Goal: Information Seeking & Learning: Learn about a topic

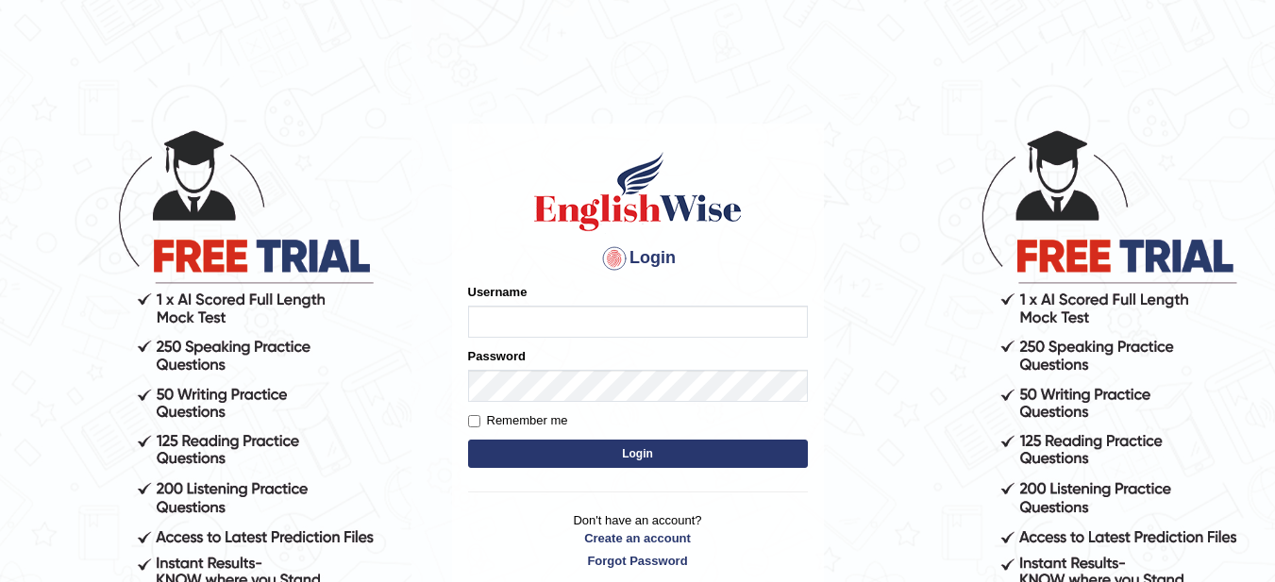
type input "pelinbaki"
click at [725, 462] on button "Login" at bounding box center [638, 454] width 340 height 28
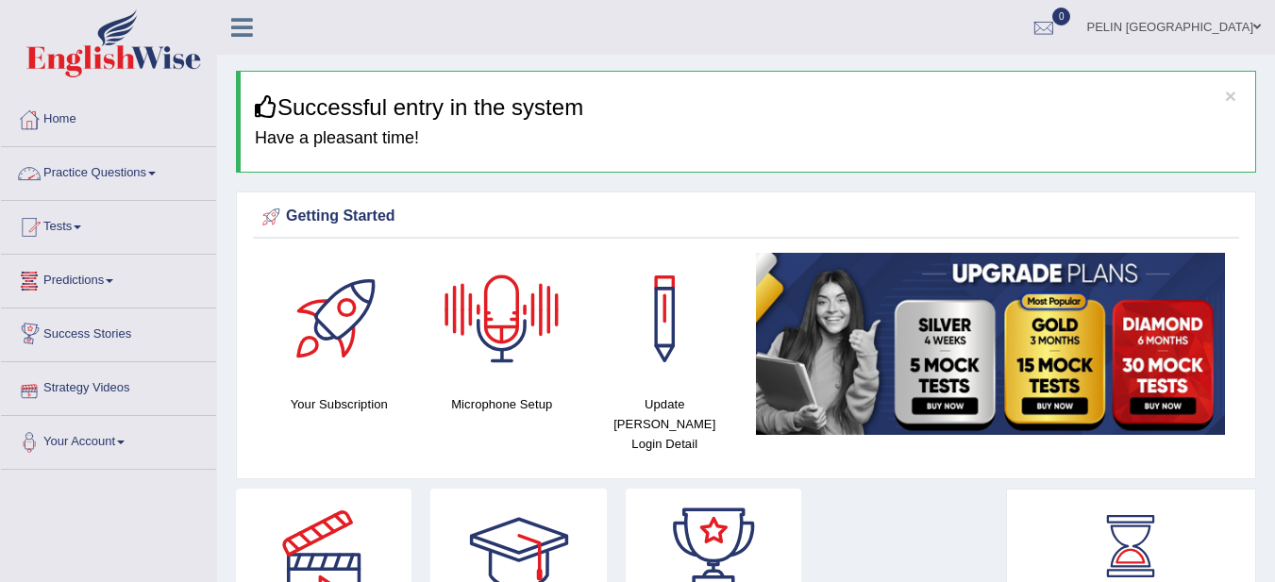
click at [153, 179] on link "Practice Questions" at bounding box center [108, 170] width 215 height 47
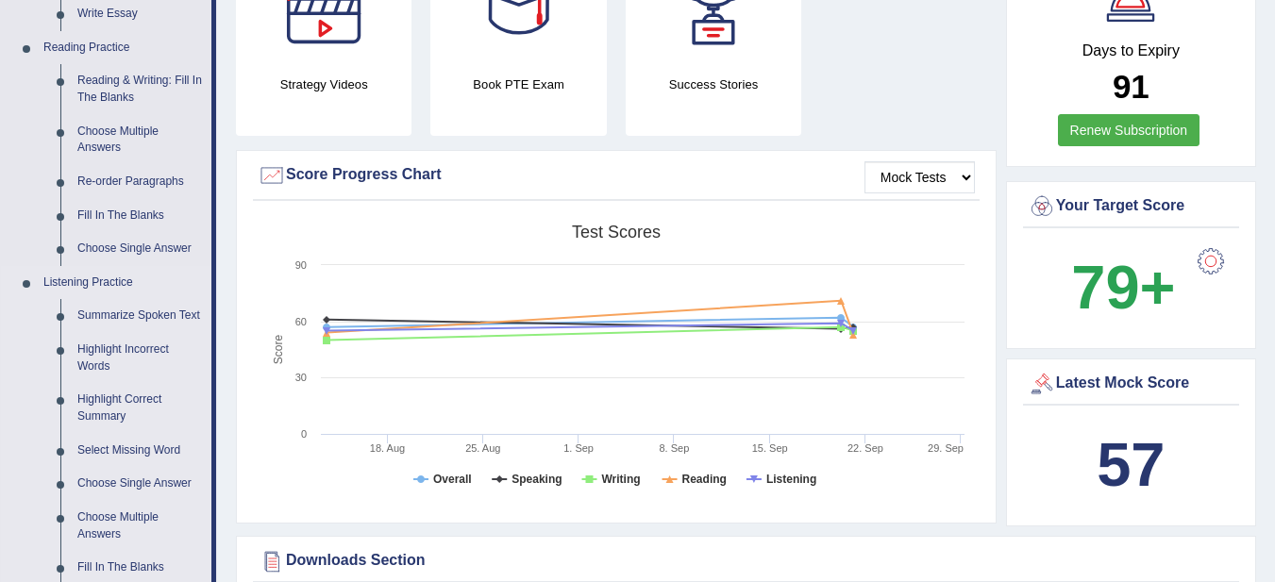
scroll to position [661, 0]
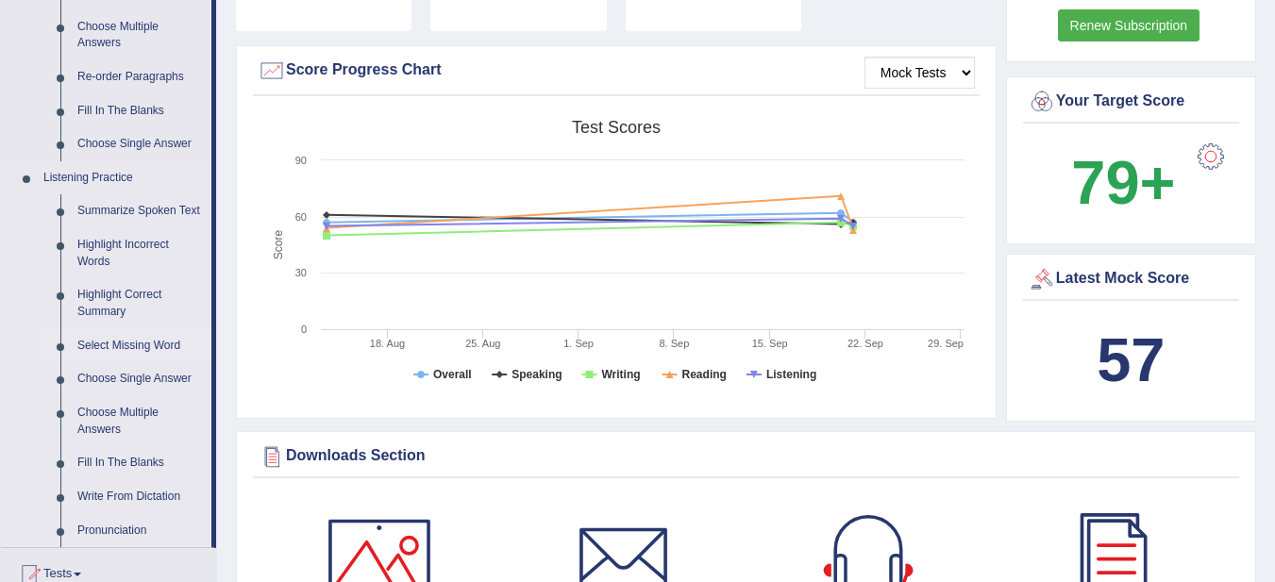
click at [151, 344] on link "Select Missing Word" at bounding box center [140, 346] width 143 height 34
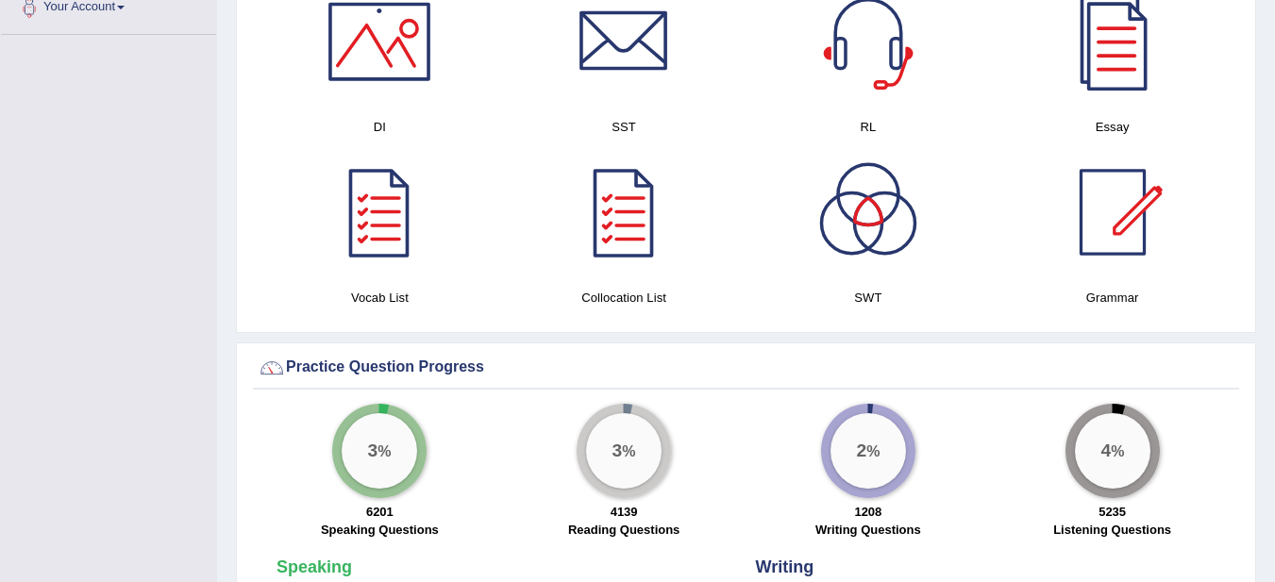
scroll to position [956, 0]
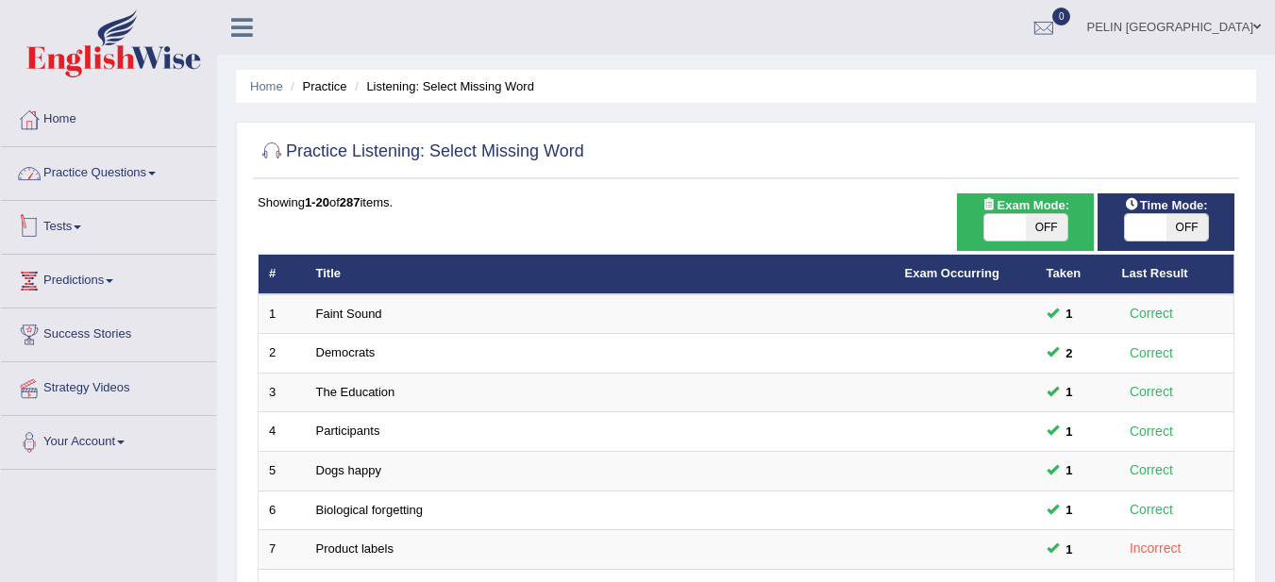
click at [142, 166] on link "Practice Questions" at bounding box center [108, 170] width 215 height 47
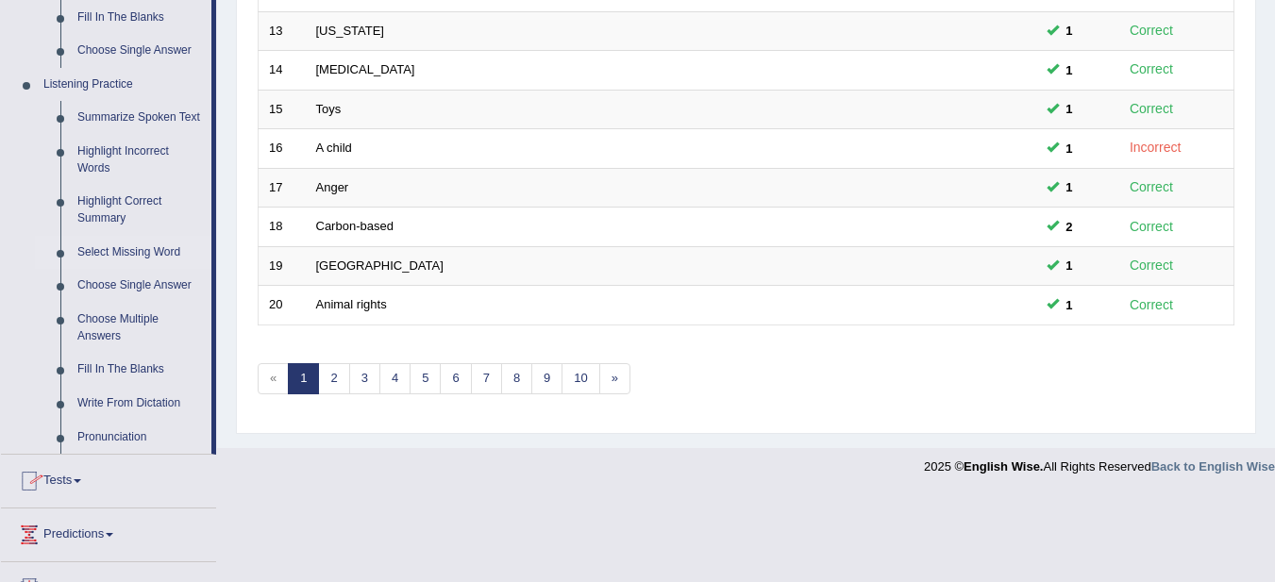
scroll to position [755, 0]
click at [138, 283] on link "Choose Single Answer" at bounding box center [140, 285] width 143 height 34
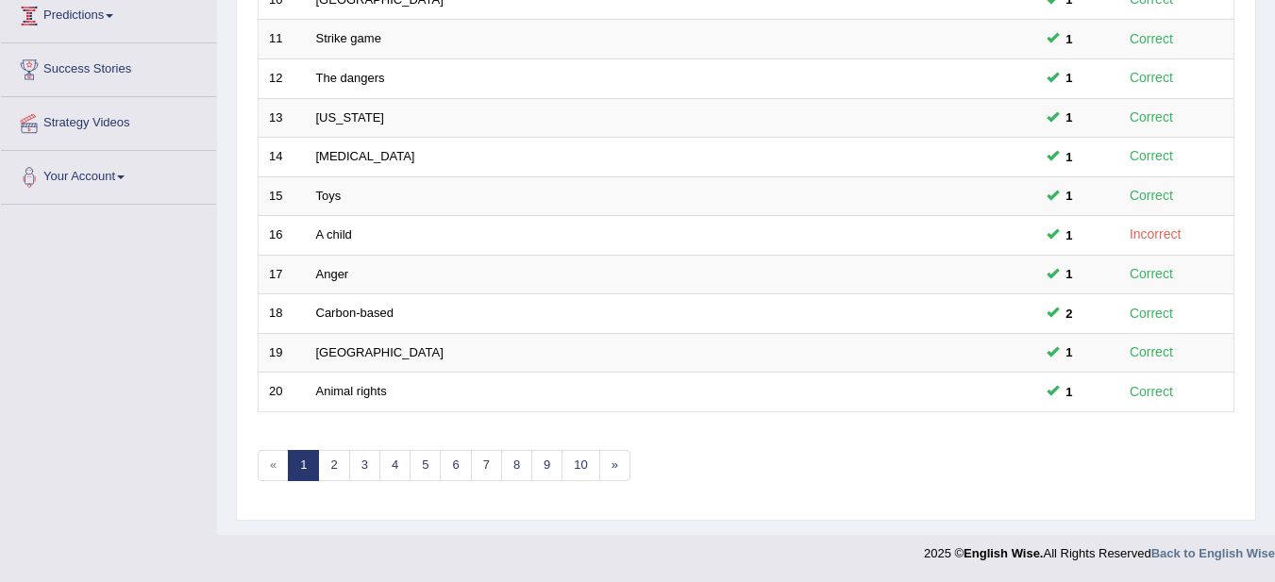
scroll to position [291, 0]
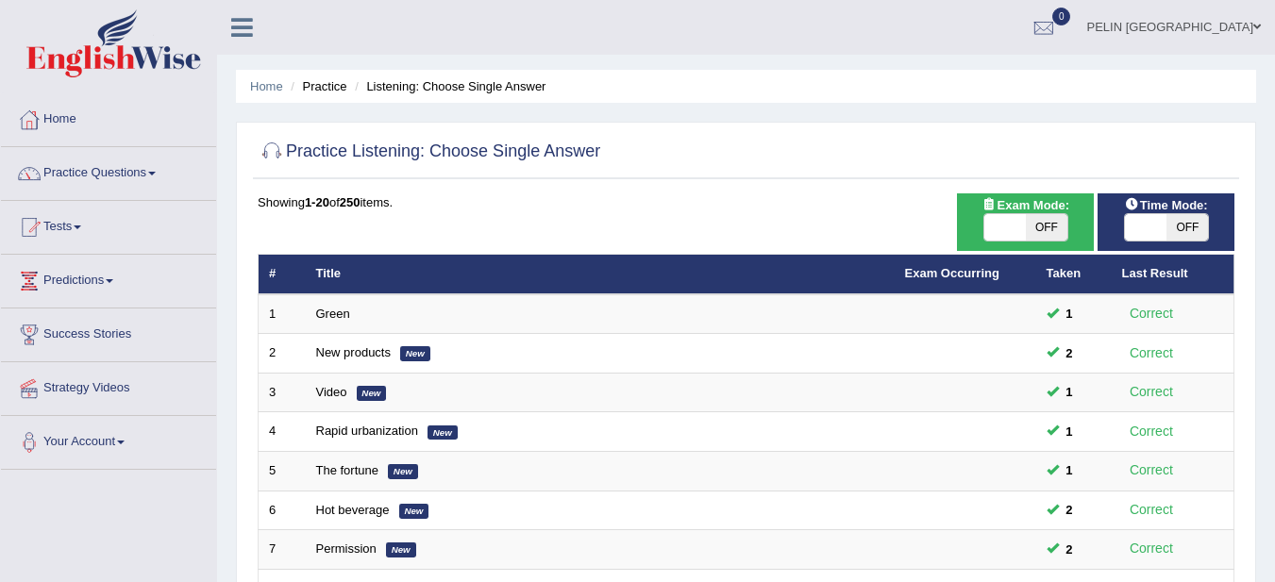
click at [1053, 232] on span "OFF" at bounding box center [1047, 227] width 42 height 26
checkbox input "true"
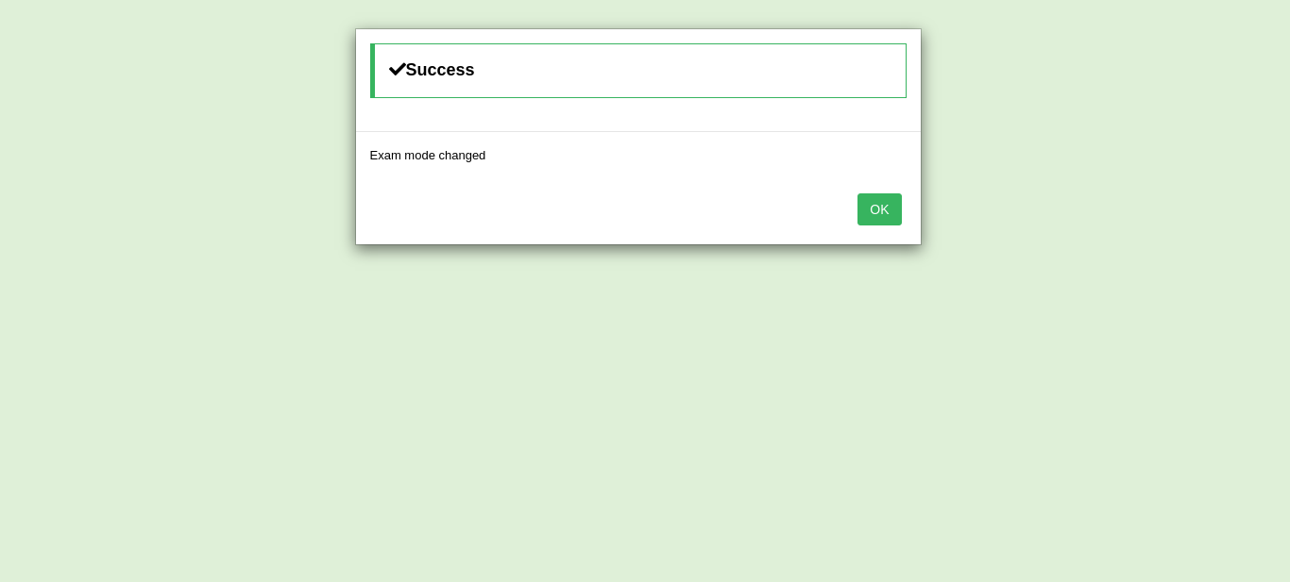
click at [889, 208] on button "OK" at bounding box center [878, 210] width 43 height 32
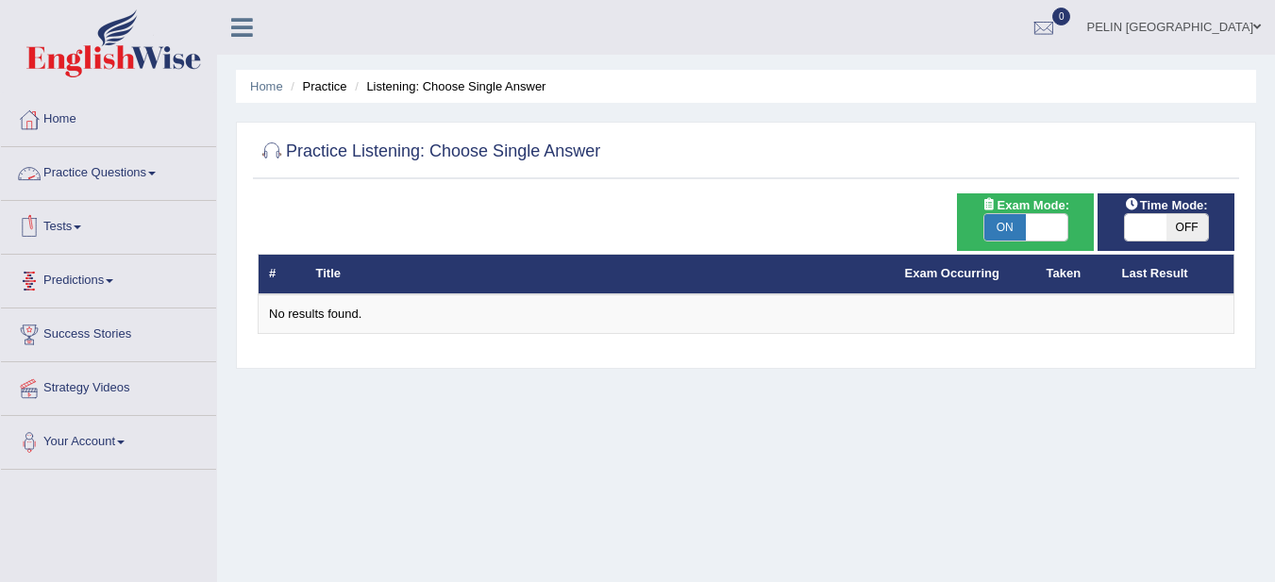
click at [115, 179] on link "Practice Questions" at bounding box center [108, 170] width 215 height 47
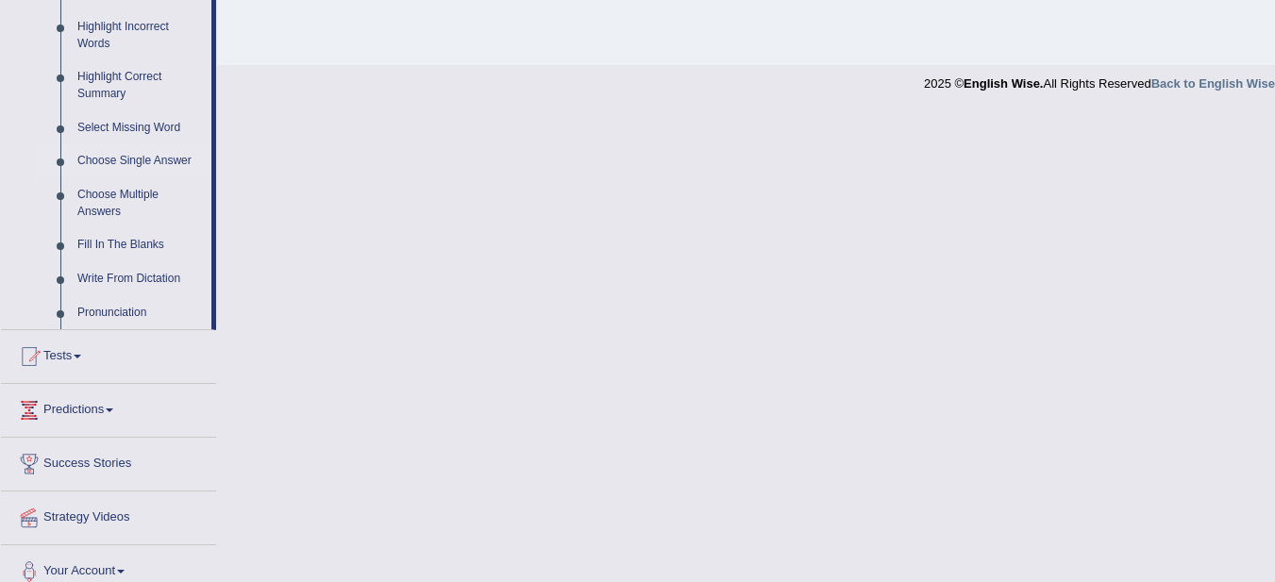
scroll to position [897, 0]
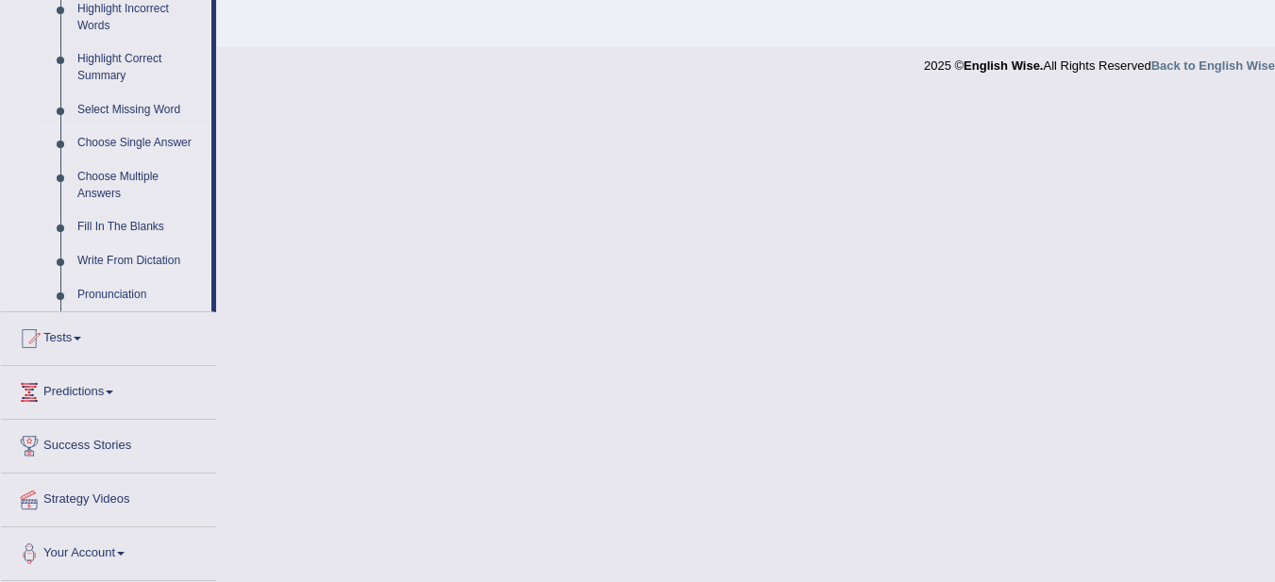
click at [147, 256] on link "Write From Dictation" at bounding box center [140, 262] width 143 height 34
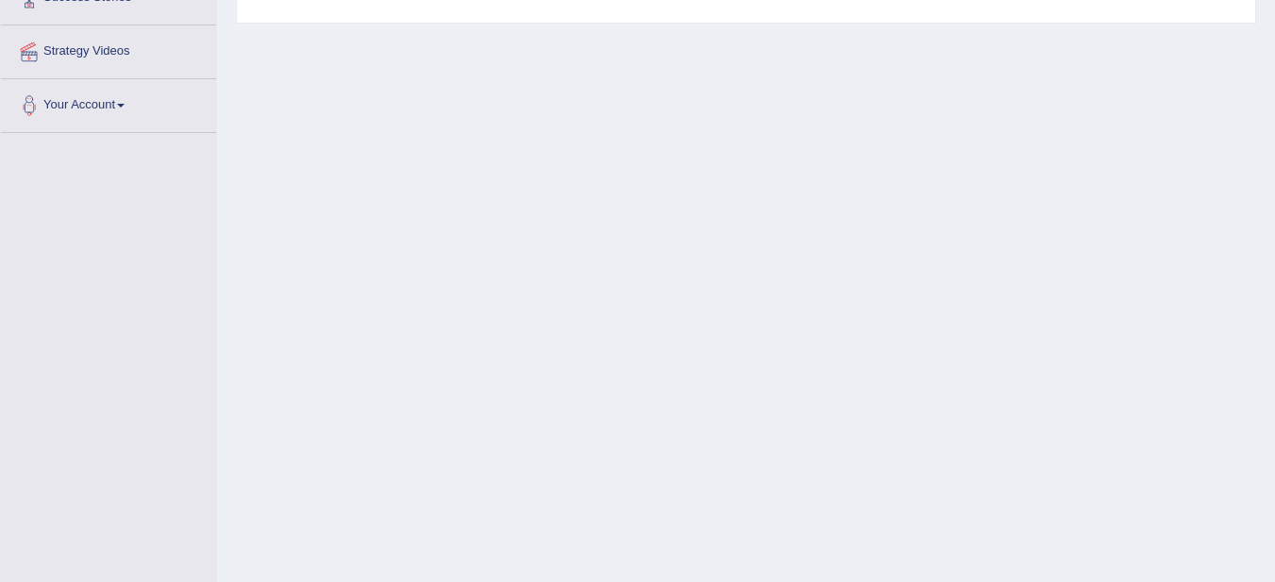
scroll to position [409, 0]
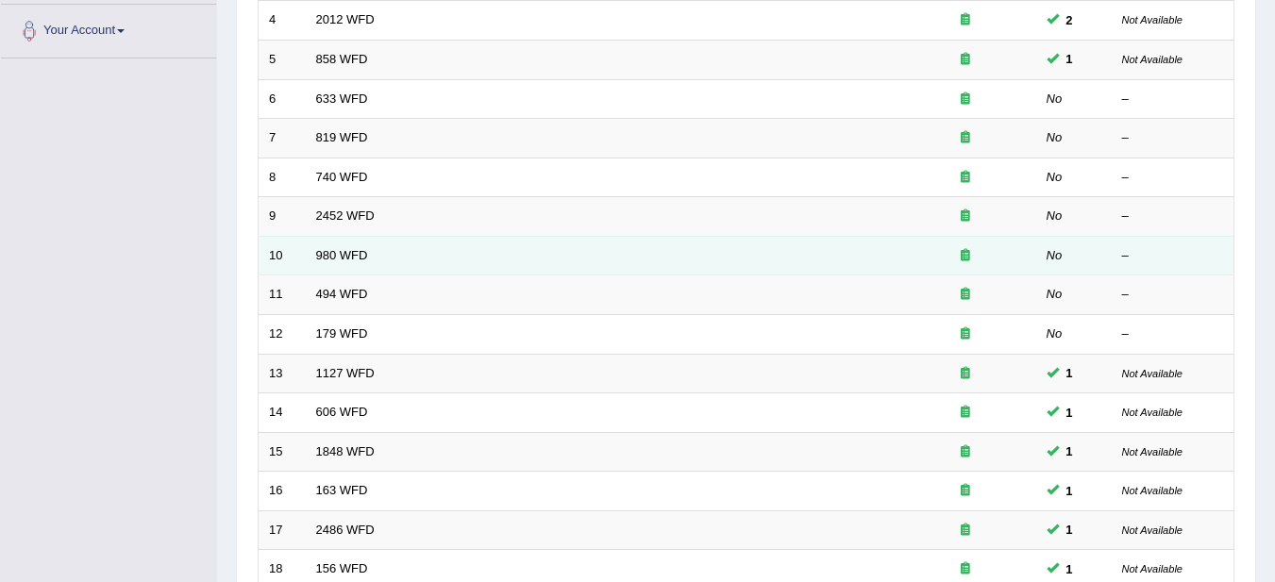
scroll to position [378, 0]
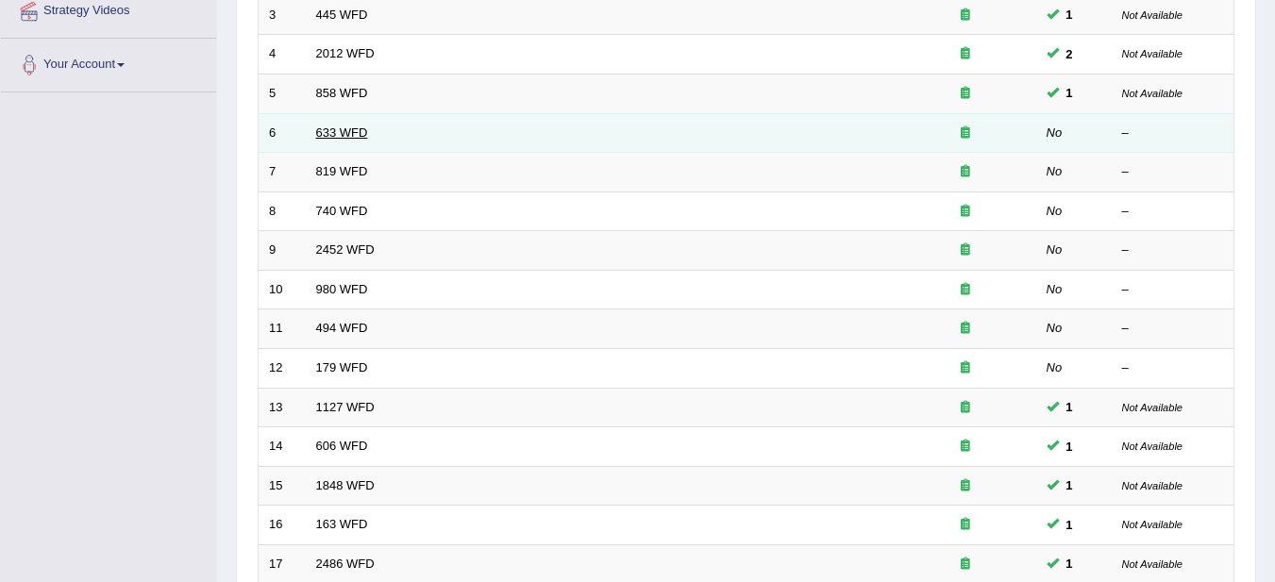
click at [349, 132] on link "633 WFD" at bounding box center [342, 133] width 52 height 14
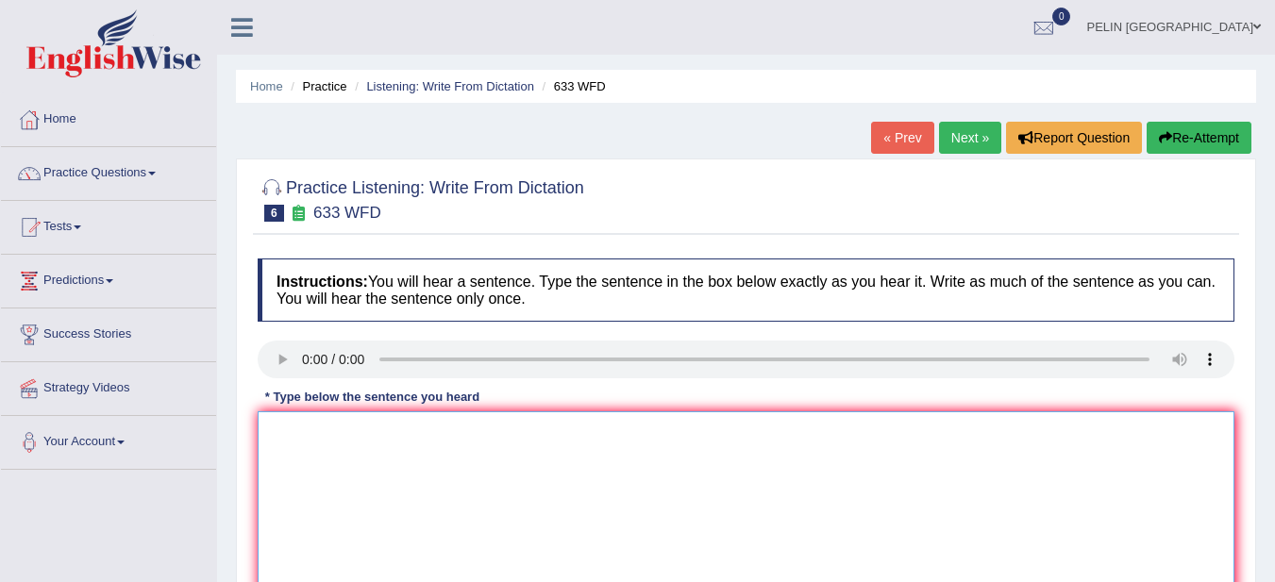
click at [384, 459] on textarea at bounding box center [746, 503] width 977 height 183
type textarea "w"
type textarea "r"
click at [276, 432] on textarea "research shows ecsersızes makes us feel better." at bounding box center [746, 503] width 977 height 183
click at [380, 430] on textarea "Research shows ecsersızes makes us feel better." at bounding box center [746, 503] width 977 height 183
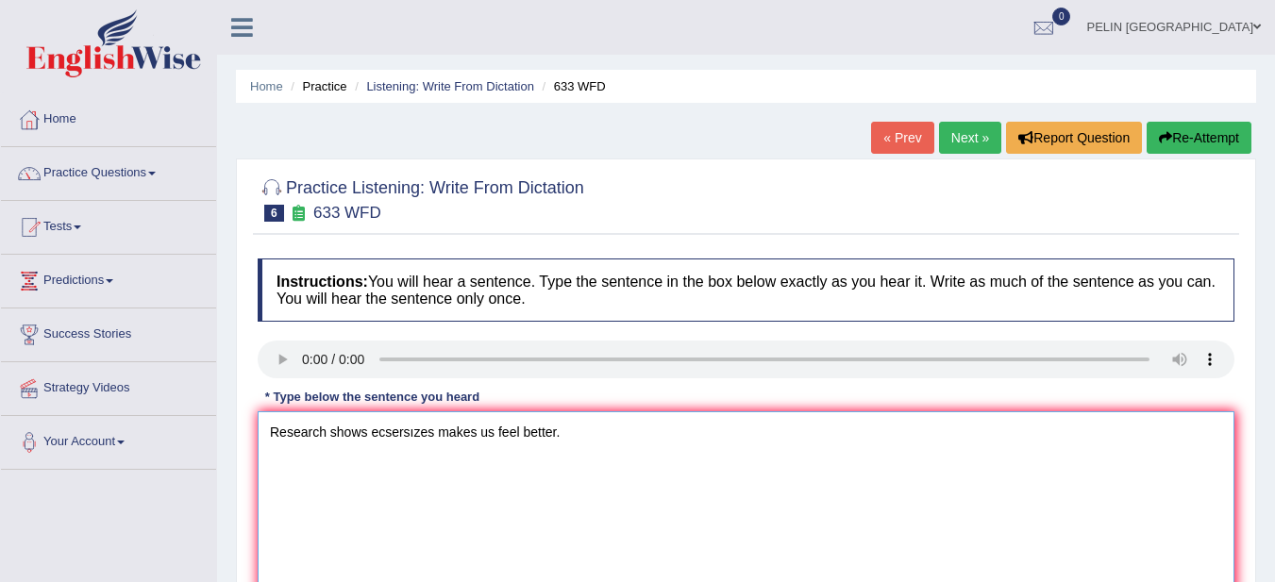
drag, startPoint x: 435, startPoint y: 434, endPoint x: 374, endPoint y: 431, distance: 61.4
click at [374, 431] on textarea "Research shows ecsersızes makes us feel better." at bounding box center [746, 503] width 977 height 183
click at [415, 426] on textarea "Research shows egzersızes makes us feel better." at bounding box center [746, 503] width 977 height 183
click at [582, 443] on textarea "Research shows egzersizeses makes us feel better." at bounding box center [746, 503] width 977 height 183
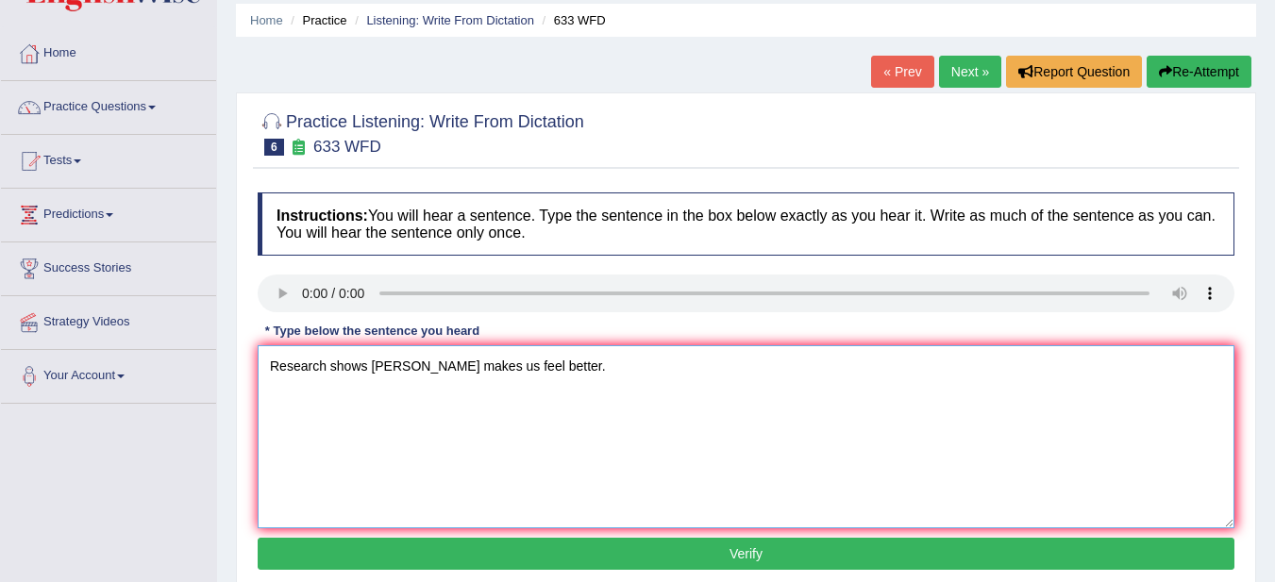
scroll to position [94, 0]
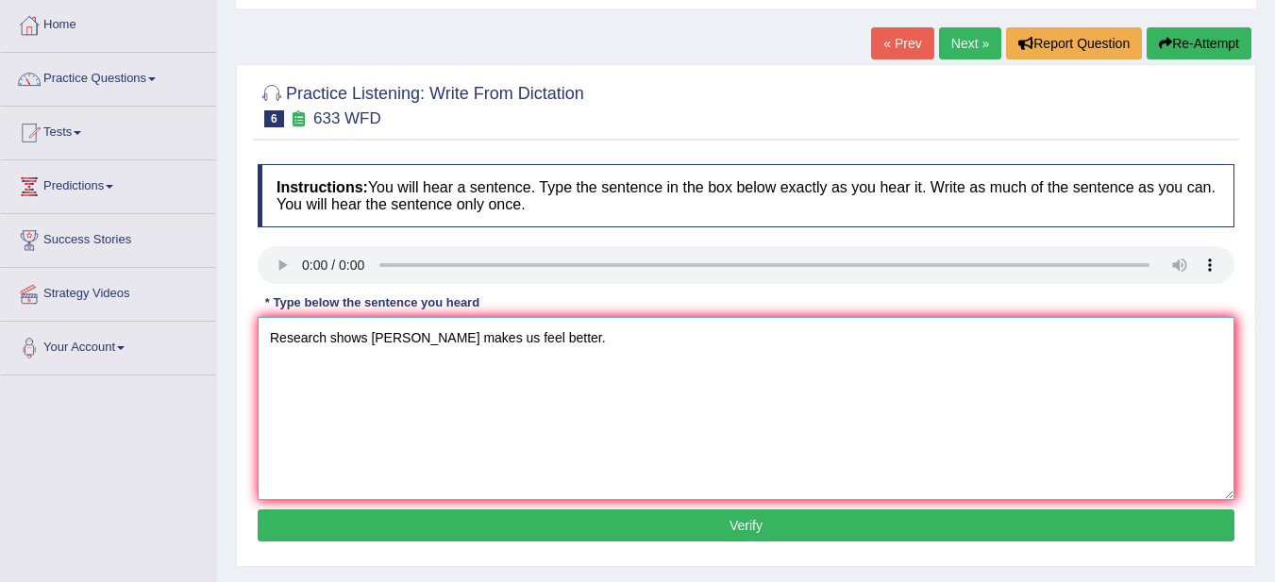
type textarea "Research shows egzersizeses makes us feel better."
click at [738, 528] on button "Verify" at bounding box center [746, 526] width 977 height 32
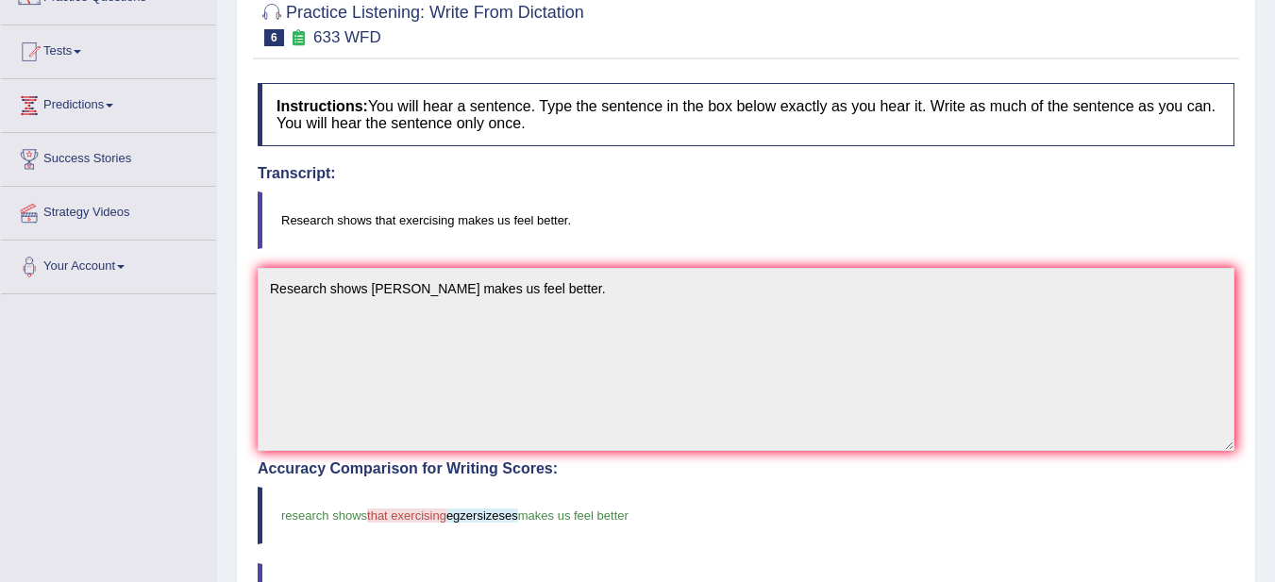
scroll to position [74, 0]
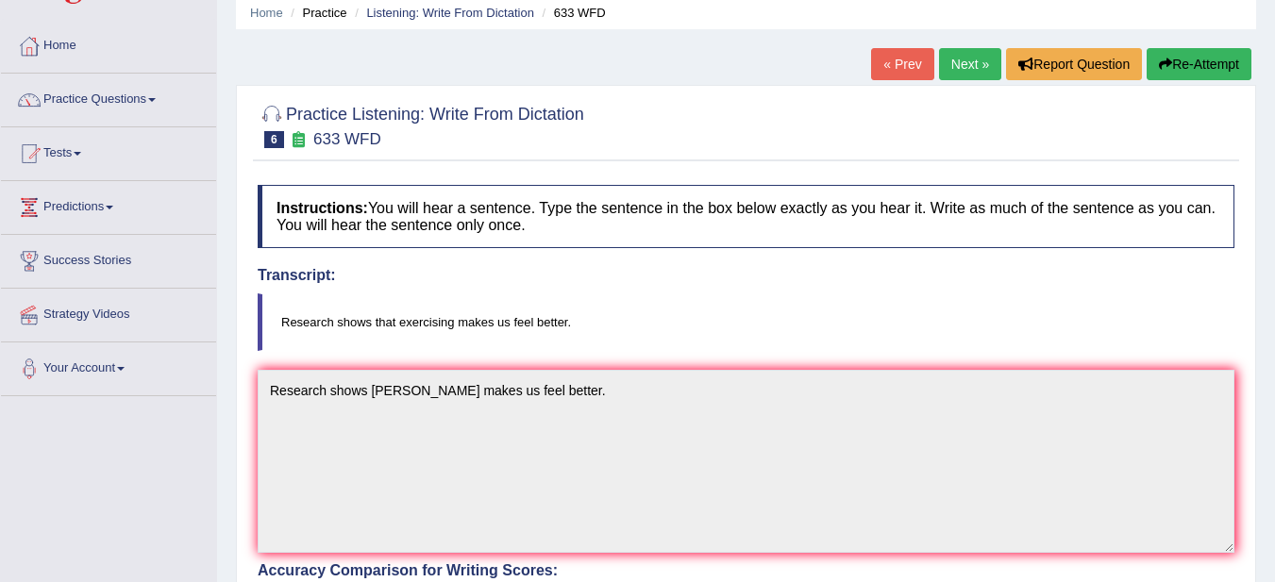
click at [616, 321] on blockquote "Research shows that exercising makes us feel better." at bounding box center [746, 323] width 977 height 58
click at [993, 69] on link "Next »" at bounding box center [970, 64] width 62 height 32
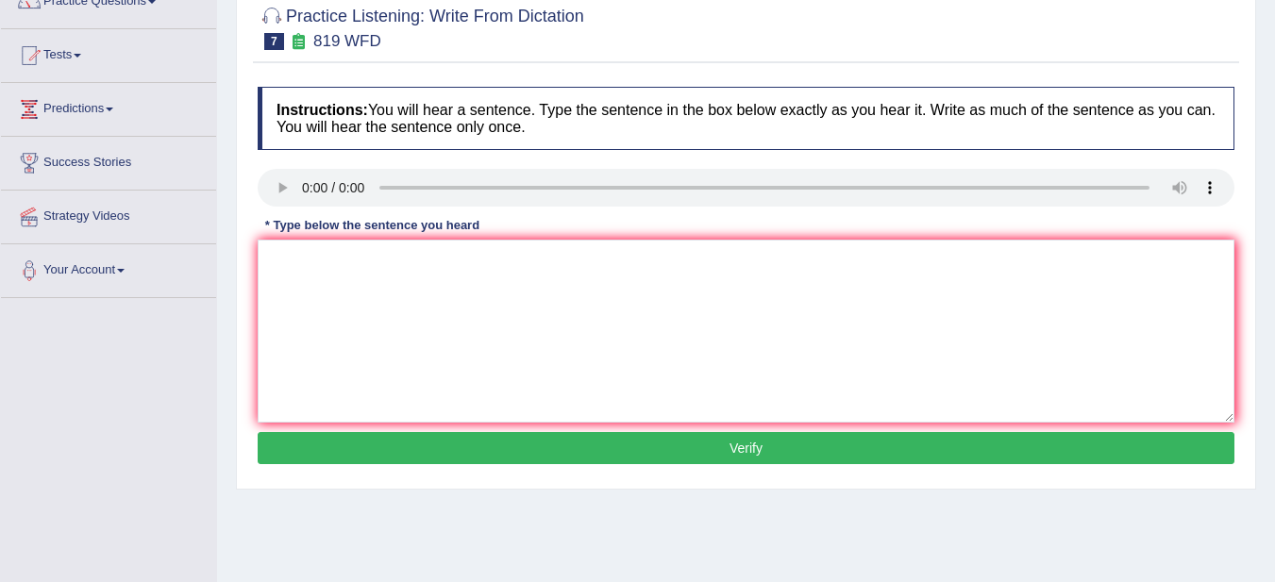
scroll to position [189, 0]
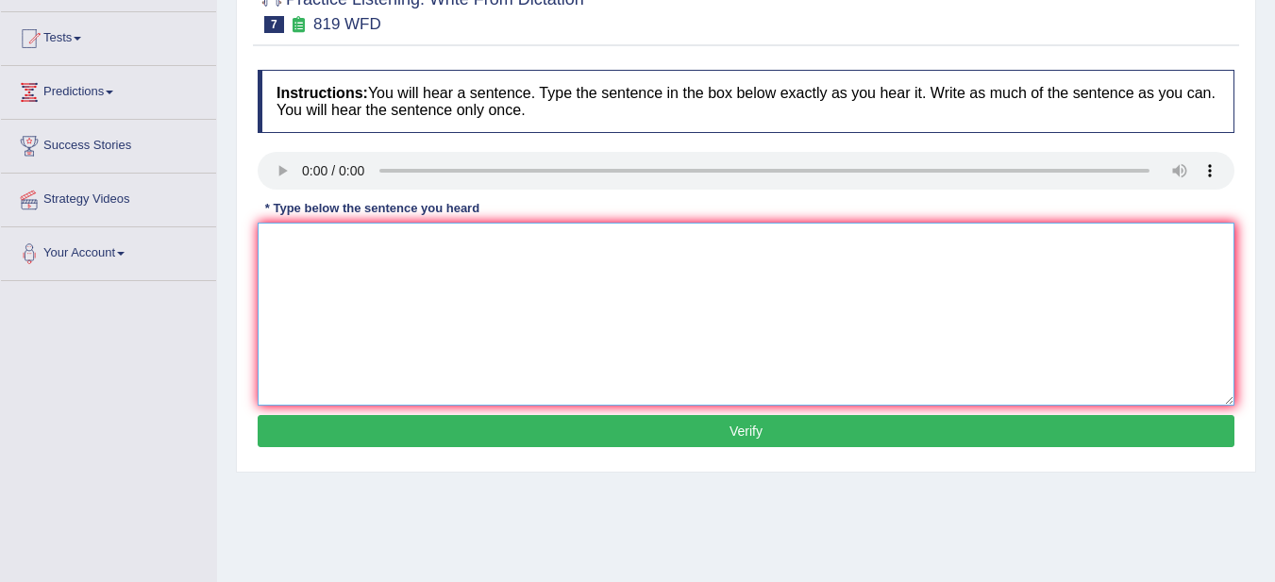
click at [603, 311] on textarea at bounding box center [746, 314] width 977 height 183
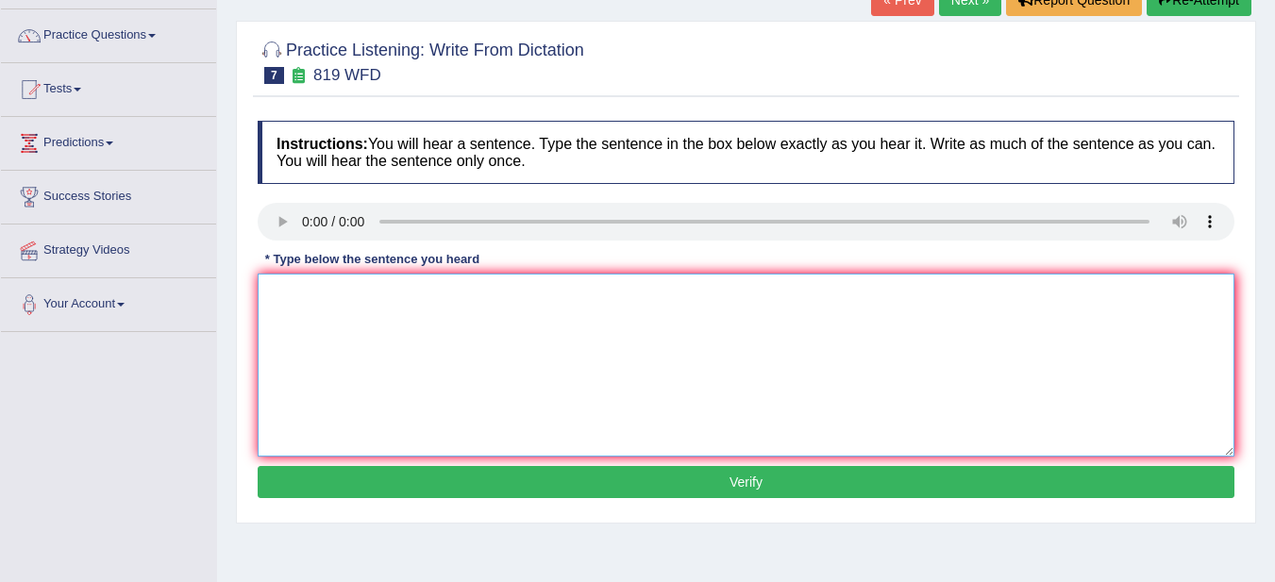
scroll to position [94, 0]
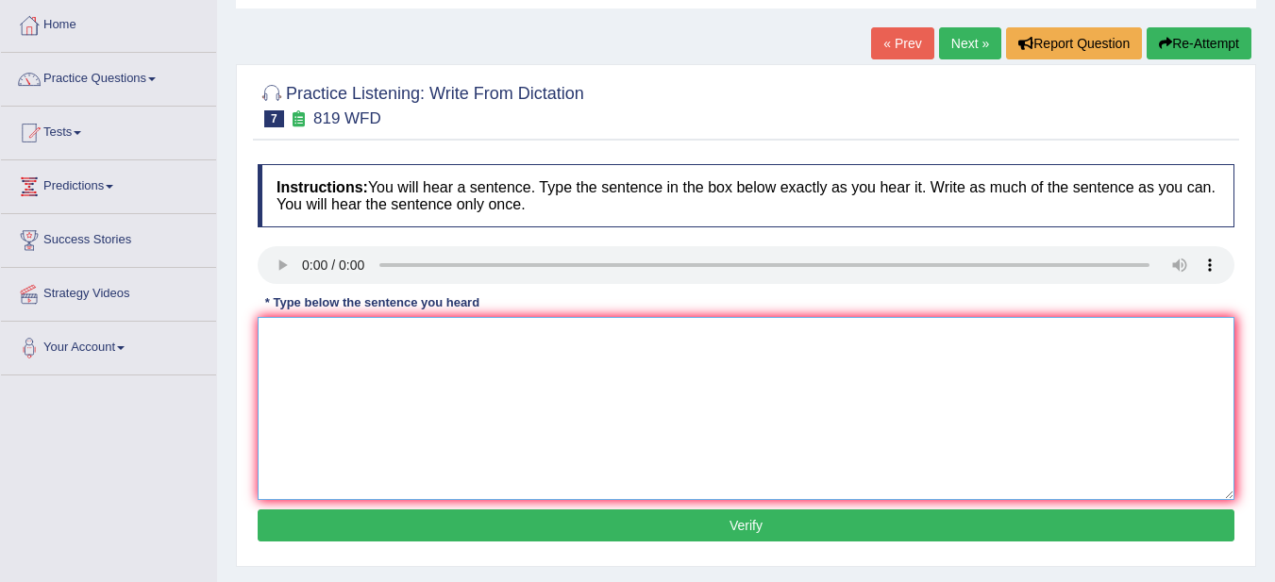
click at [399, 377] on textarea at bounding box center [746, 408] width 977 height 183
click at [372, 334] on textarea "plants are able to trought" at bounding box center [746, 408] width 977 height 183
click at [609, 367] on textarea "plants are able to continue trought" at bounding box center [746, 408] width 977 height 183
click at [276, 333] on textarea "plants are able to continue trought theır lives lifes." at bounding box center [746, 408] width 977 height 183
click at [426, 333] on textarea "Plants are able to continue trought theır lives lifes." at bounding box center [746, 408] width 977 height 183
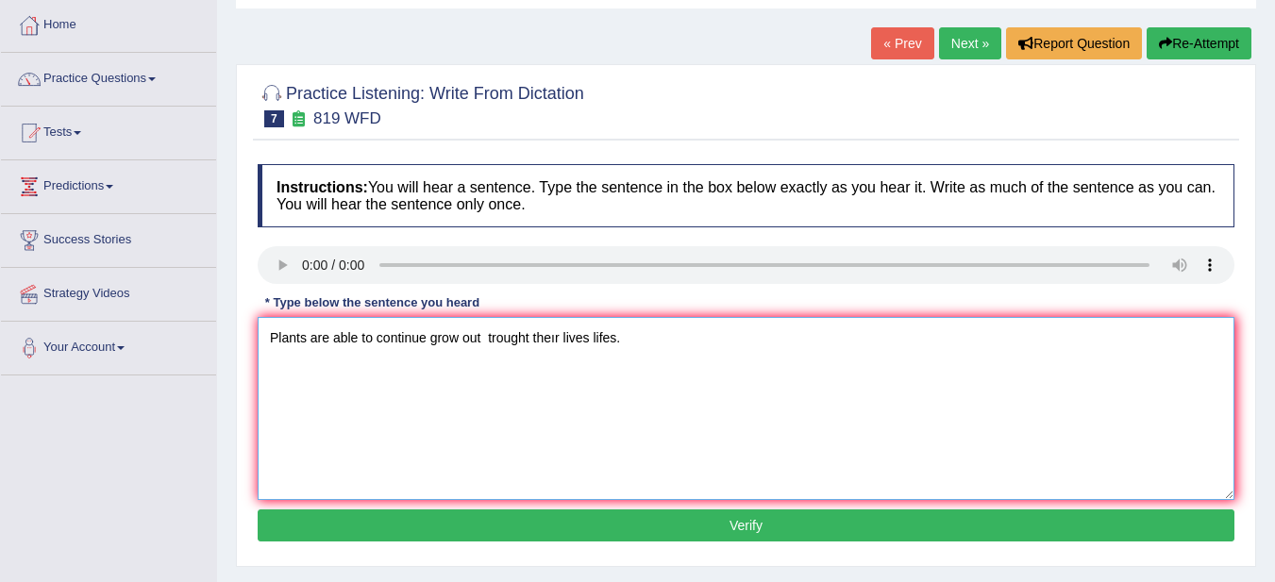
click at [551, 332] on textarea "Plants are able to continue grow out trought theır lives lifes." at bounding box center [746, 408] width 977 height 183
type textarea "Plants are able to continue grow out trought their lives lifes."
click at [631, 522] on button "Verify" at bounding box center [746, 526] width 977 height 32
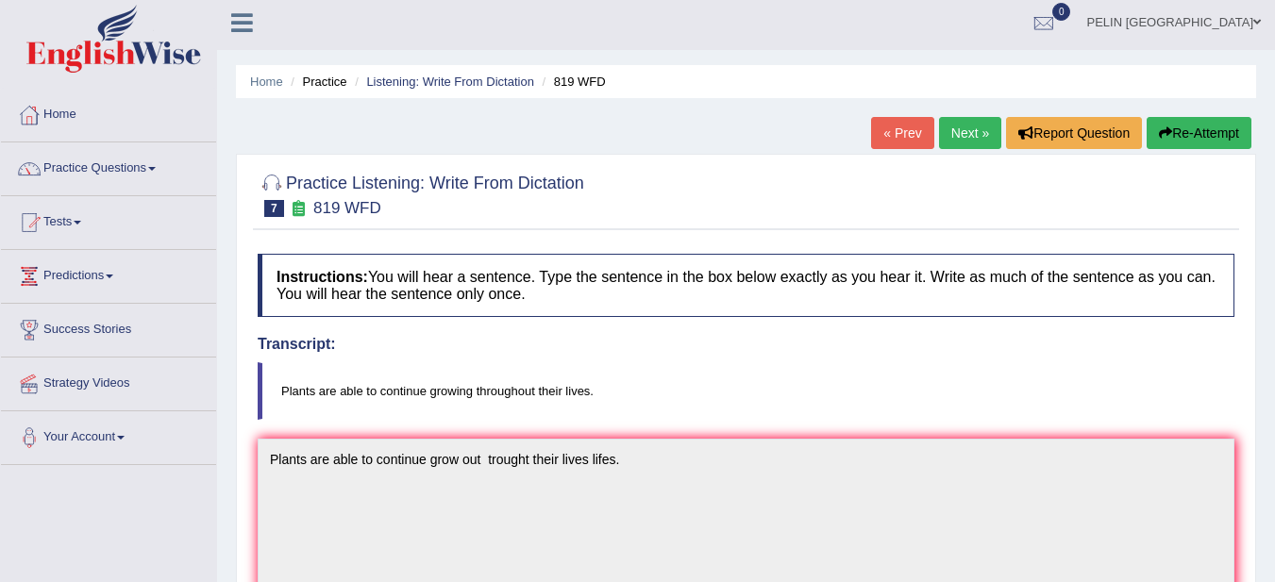
scroll to position [0, 0]
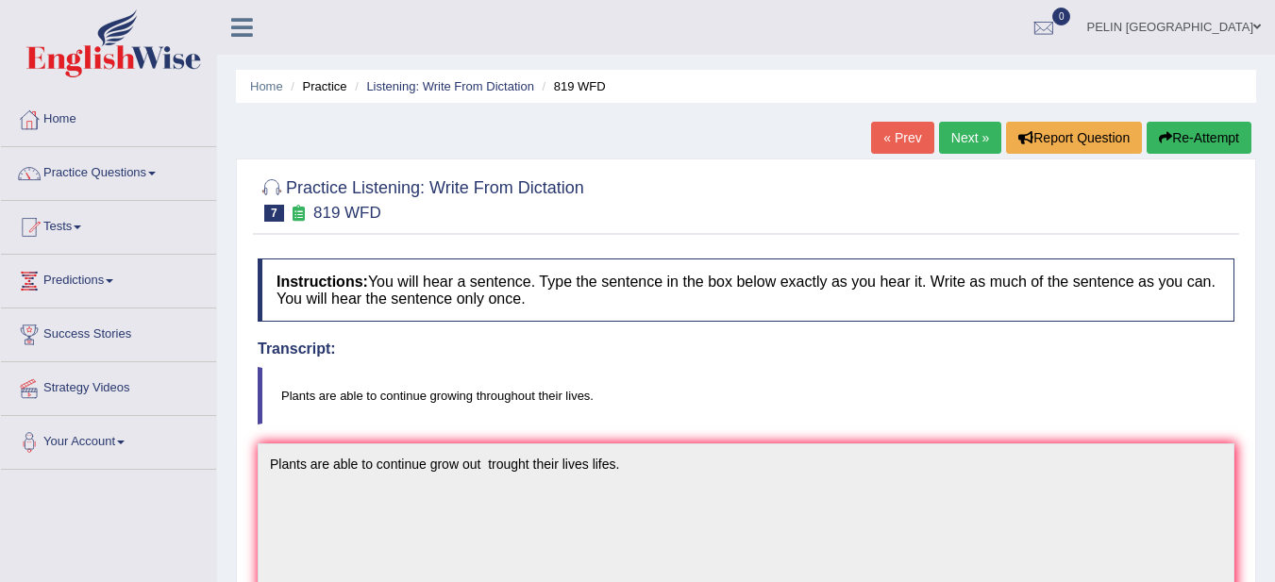
click at [973, 135] on link "Next »" at bounding box center [970, 138] width 62 height 32
